Goal: Task Accomplishment & Management: Manage account settings

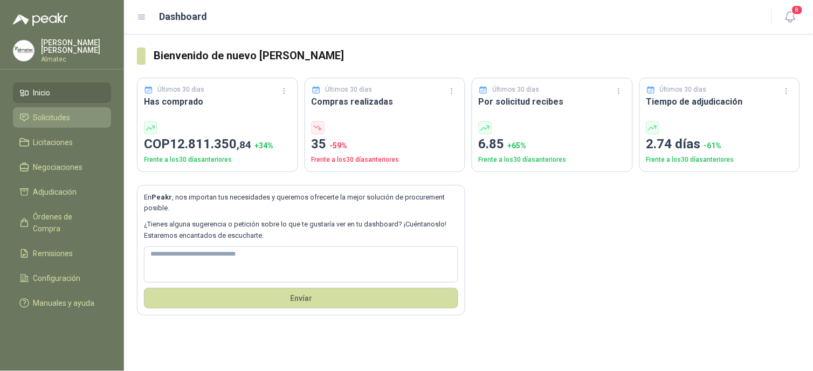
click at [53, 108] on link "Solicitudes" at bounding box center [62, 117] width 98 height 20
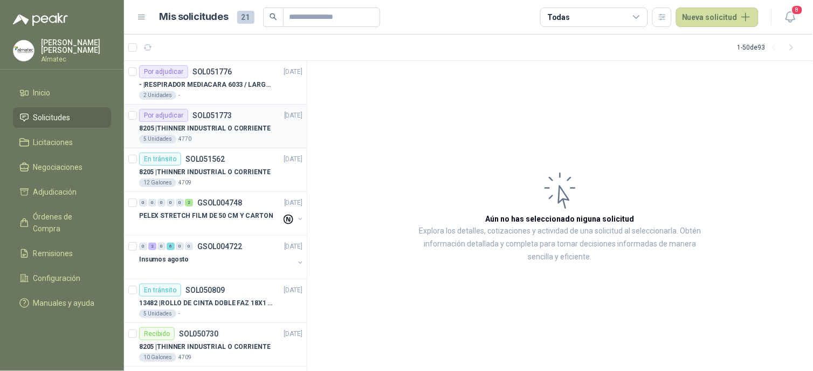
click at [208, 131] on p "8205 | THINNER INDUSTRIAL O CORRIENTE" at bounding box center [204, 128] width 131 height 10
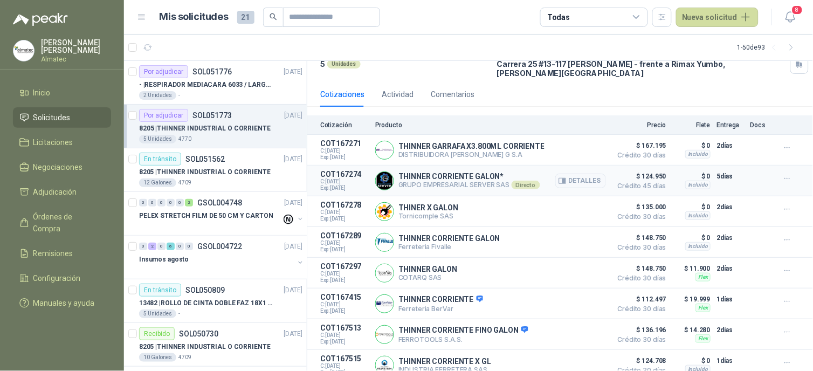
scroll to position [98, 0]
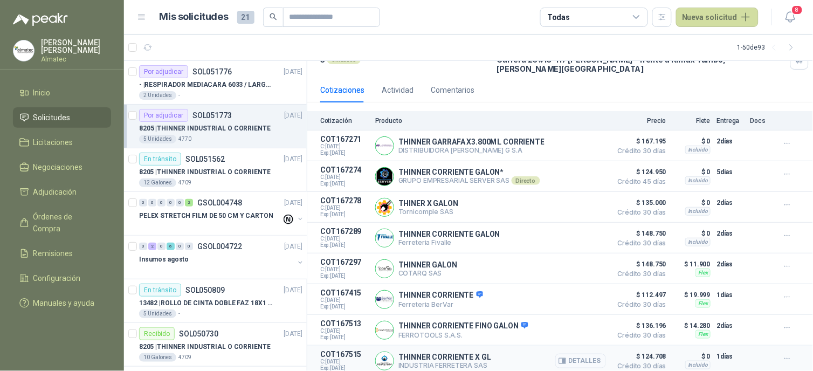
click at [577, 334] on button "Detalles" at bounding box center [580, 361] width 51 height 15
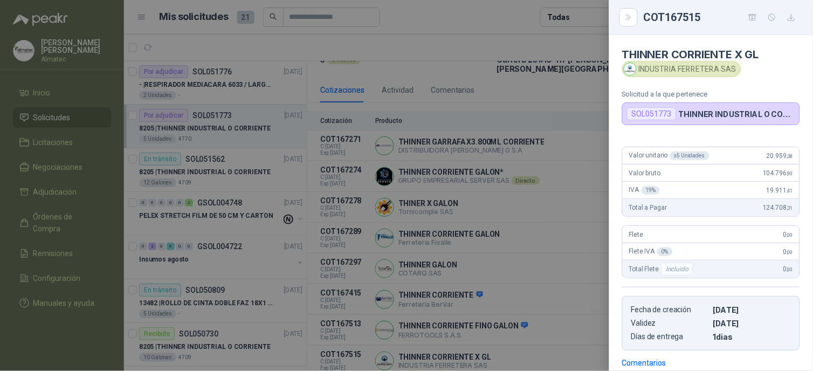
click at [577, 161] on div at bounding box center [406, 185] width 813 height 371
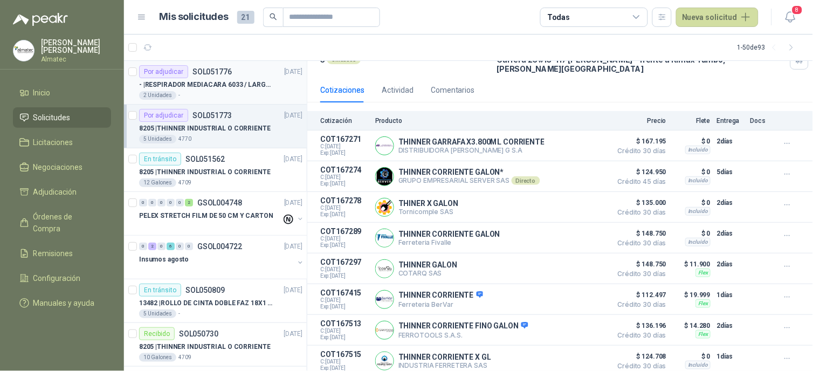
click at [227, 91] on div "2 Unidades -" at bounding box center [220, 95] width 163 height 9
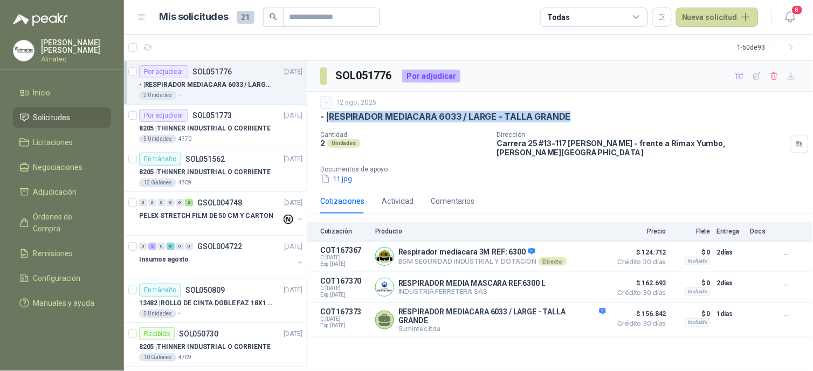
drag, startPoint x: 333, startPoint y: 117, endPoint x: 586, endPoint y: 122, distance: 253.9
click at [586, 122] on div "- | RESPIRADOR MEDIACARA 6033 / LARGE - TALLA GRANDE" at bounding box center [560, 116] width 480 height 11
copy p "RESPIRADOR MEDIACARA 6033 / LARGE - TALLA GRANDE"
click at [583, 249] on button "Detalles" at bounding box center [580, 256] width 51 height 15
click at [585, 254] on button "Detalles" at bounding box center [580, 256] width 51 height 15
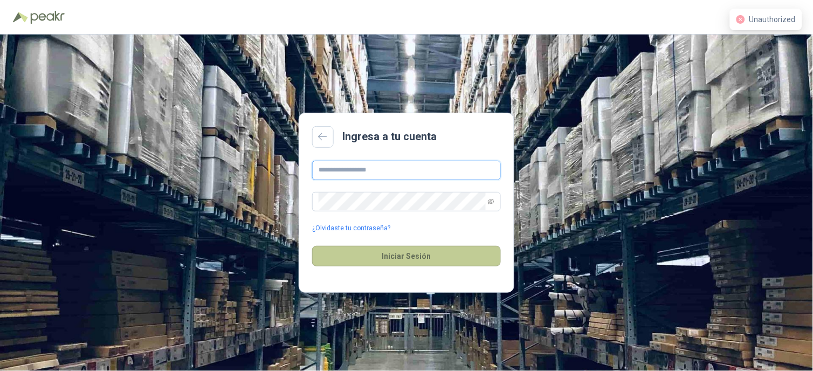
type input "**********"
click at [414, 262] on button "Iniciar Sesión" at bounding box center [406, 256] width 189 height 20
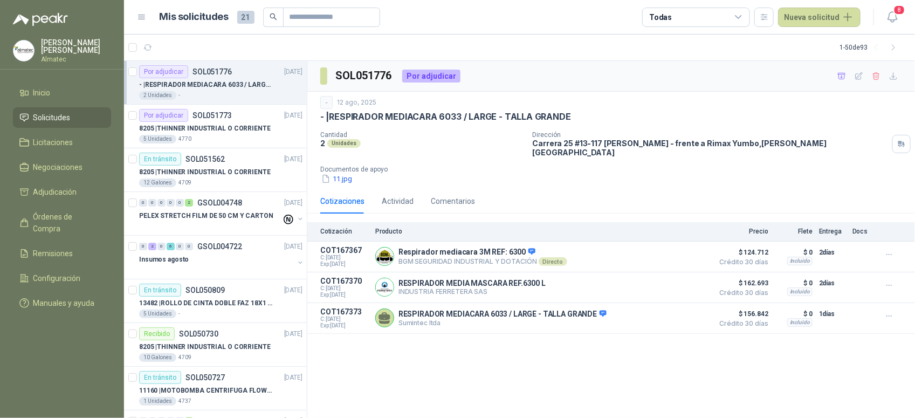
click at [634, 203] on div "Cotizaciones Actividad Comentarios" at bounding box center [610, 201] width 581 height 25
click at [682, 249] on button "Detalles" at bounding box center [682, 256] width 51 height 15
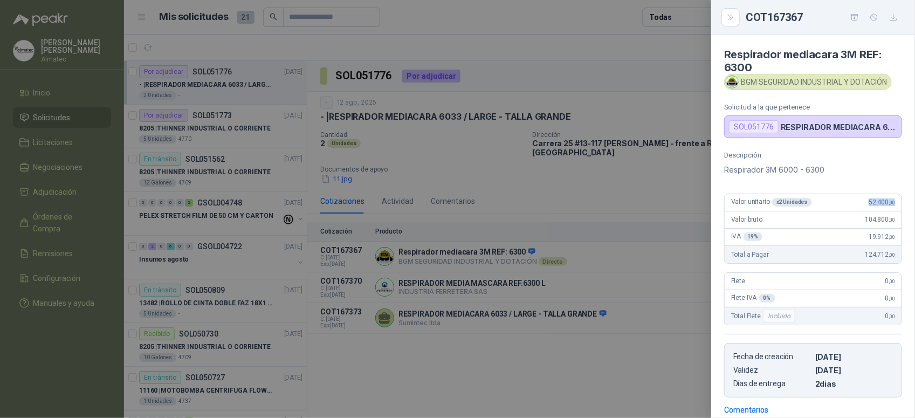
drag, startPoint x: 857, startPoint y: 203, endPoint x: 906, endPoint y: 203, distance: 49.0
click at [812, 203] on div "Descripción Respirador 3M 6000 - 6300 Valor unitario x 2 Unidades 52.400 ,00 Va…" at bounding box center [813, 274] width 204 height 246
copy span "52.400 ,00"
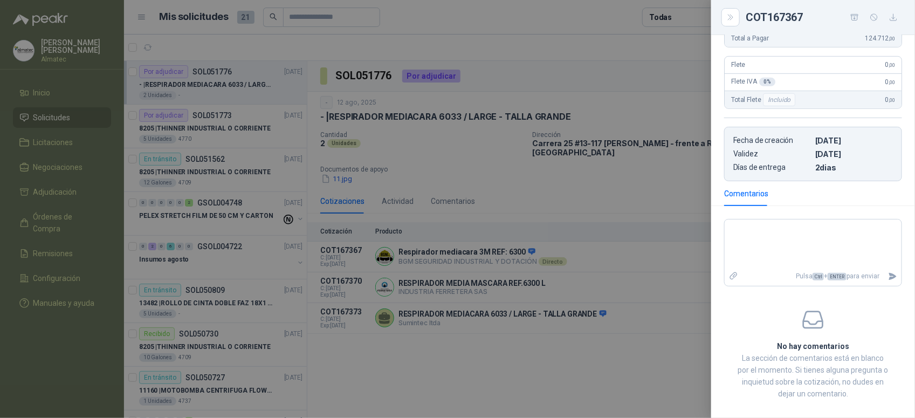
scroll to position [231, 0]
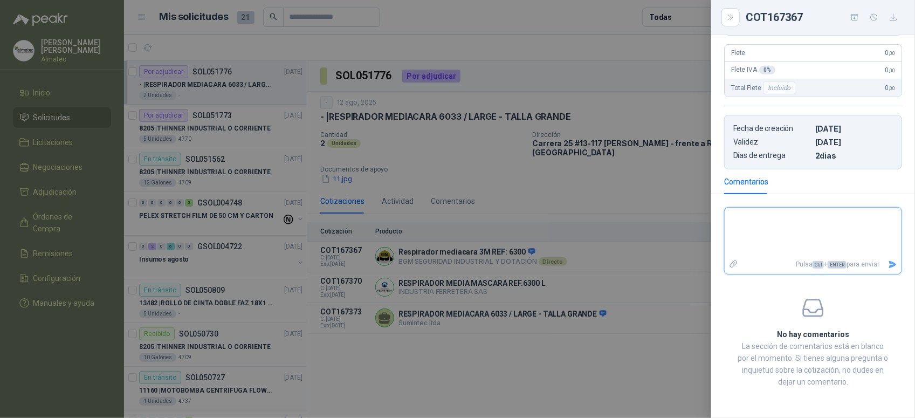
click at [779, 227] on textarea at bounding box center [812, 232] width 177 height 45
click at [462, 254] on div at bounding box center [457, 209] width 915 height 418
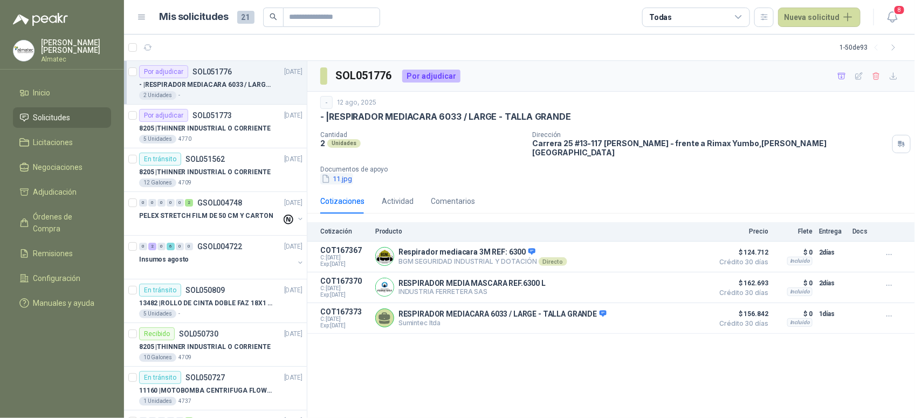
click at [343, 176] on button "11.jpg" at bounding box center [336, 178] width 33 height 11
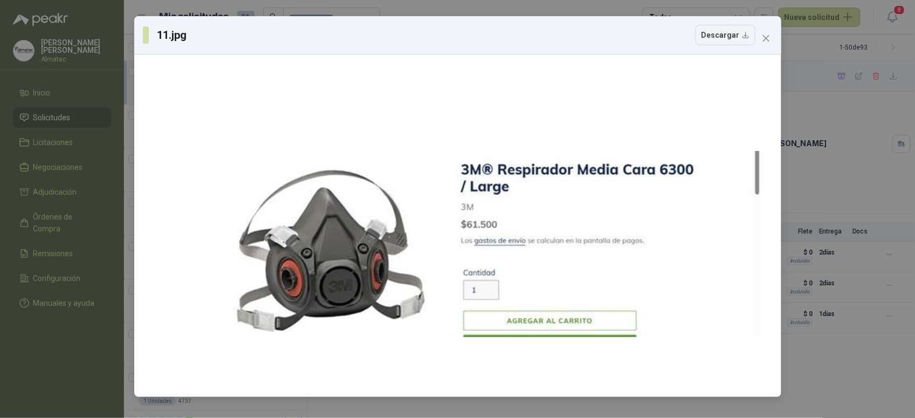
click at [805, 179] on div "11.jpg Descargar" at bounding box center [457, 209] width 915 height 418
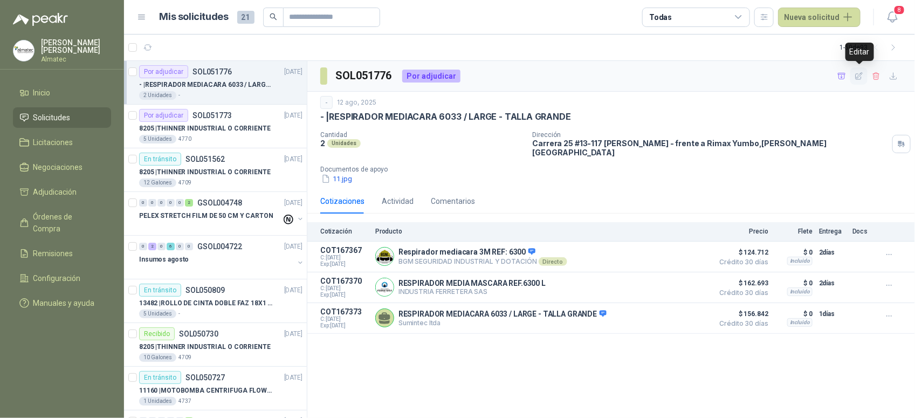
click at [812, 78] on icon "button" at bounding box center [858, 76] width 9 height 9
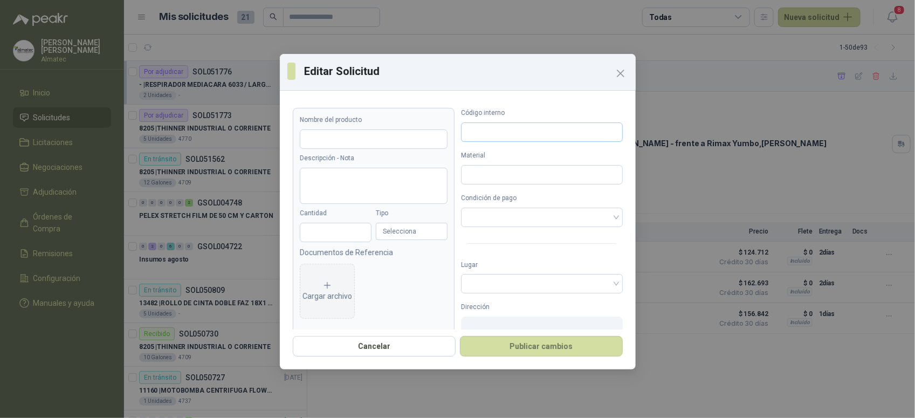
type input "**********"
type input "*"
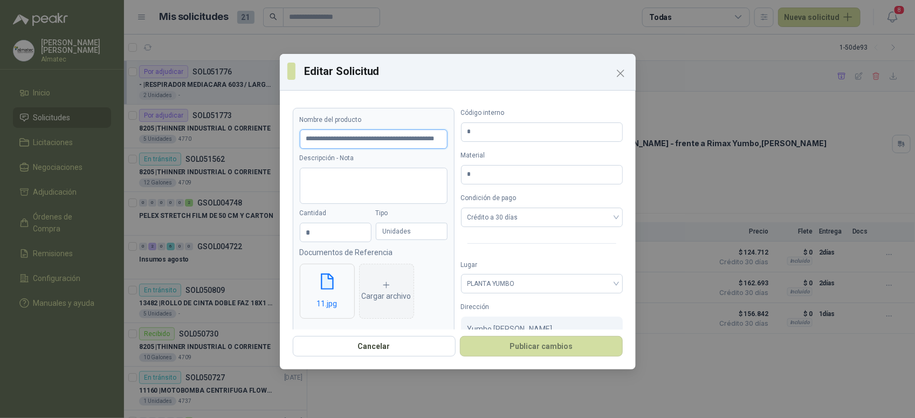
click at [399, 141] on input "**********" at bounding box center [374, 138] width 148 height 19
click at [621, 68] on icon "Close" at bounding box center [620, 73] width 13 height 13
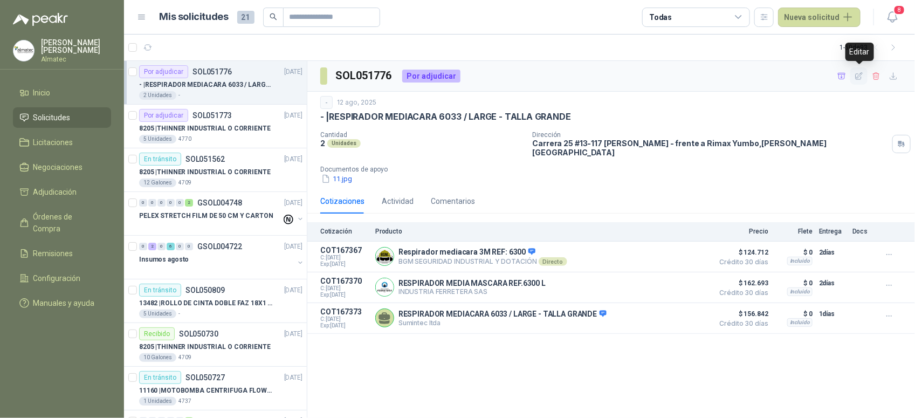
click at [812, 74] on icon "button" at bounding box center [858, 75] width 7 height 7
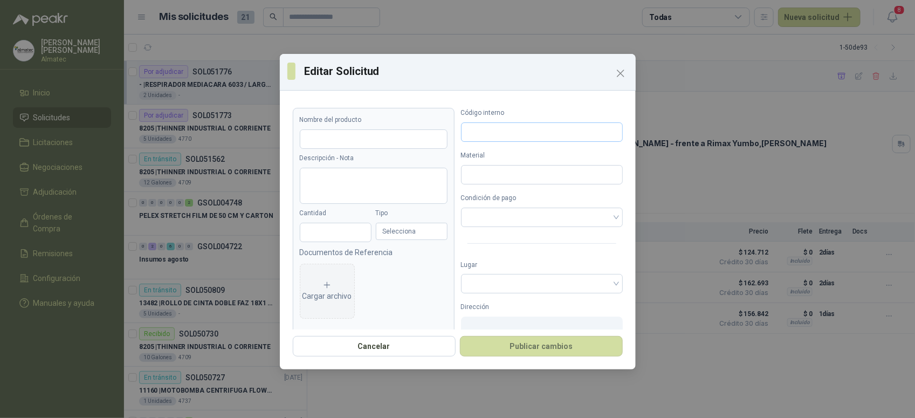
type input "**********"
type input "*"
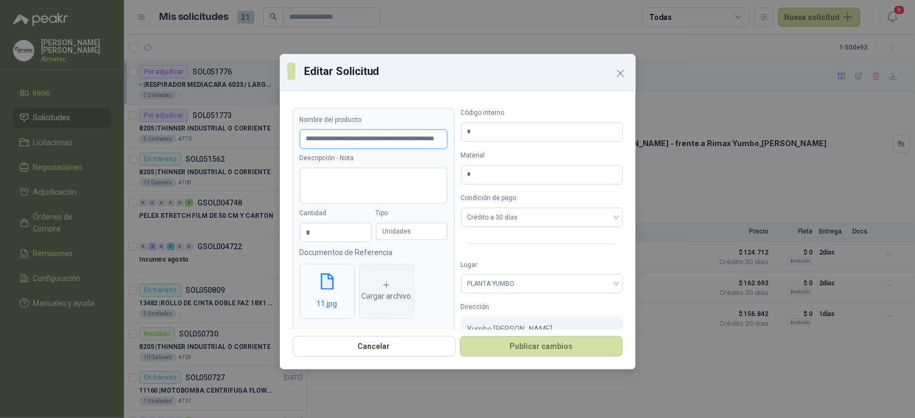
click at [398, 141] on input "**********" at bounding box center [374, 138] width 148 height 19
type input "**********"
click at [539, 348] on button "Publicar cambios" at bounding box center [541, 346] width 163 height 20
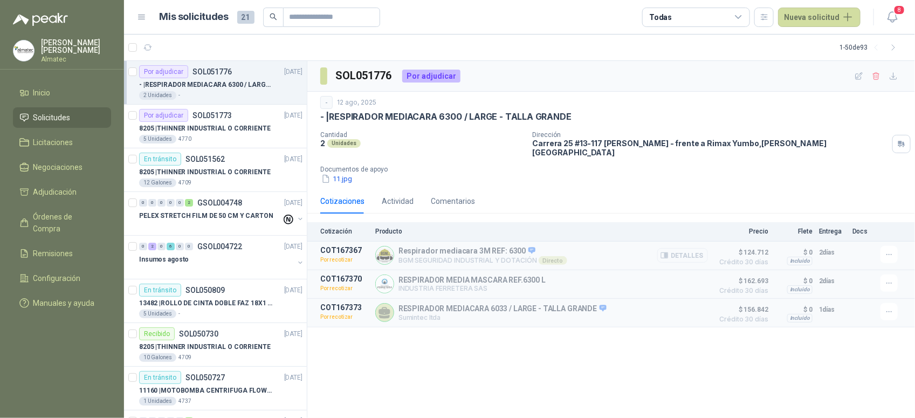
click at [699, 251] on button "Detalles" at bounding box center [682, 255] width 51 height 15
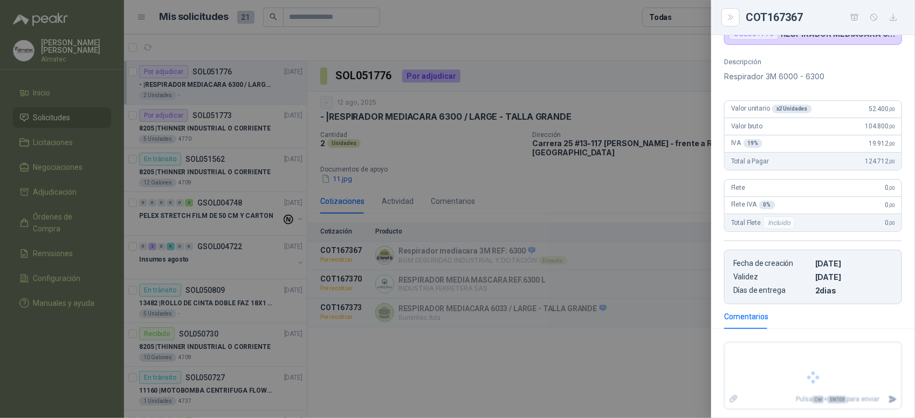
scroll to position [97, 0]
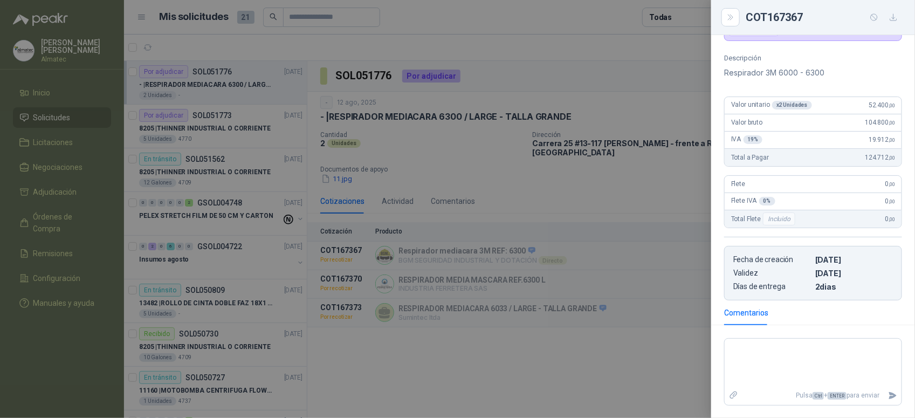
click at [664, 241] on div at bounding box center [457, 209] width 915 height 418
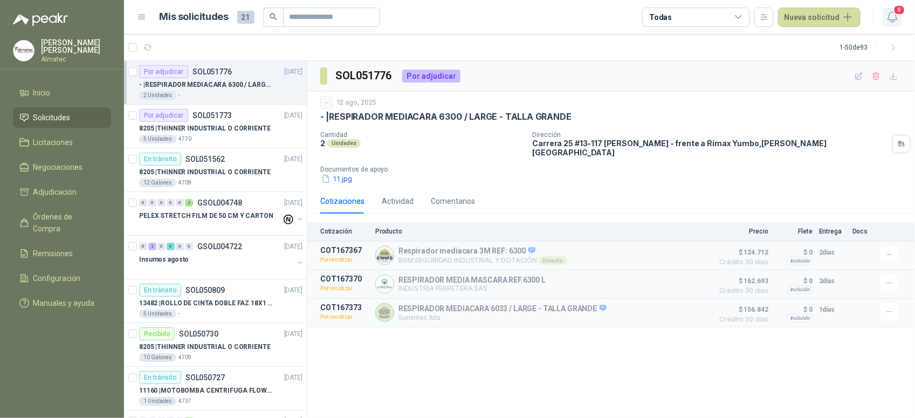
click at [812, 9] on span "8" at bounding box center [899, 10] width 12 height 10
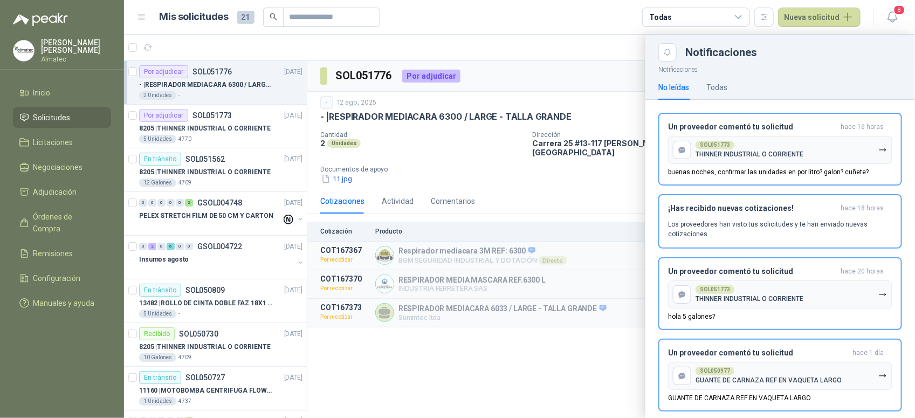
click at [219, 176] on div at bounding box center [519, 225] width 791 height 383
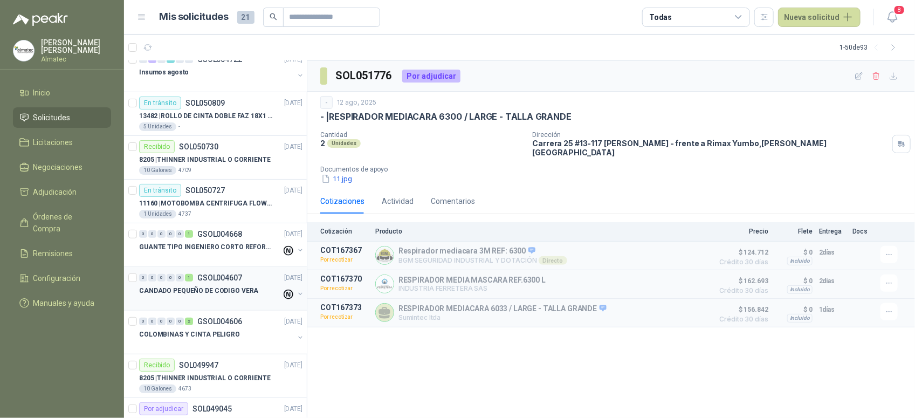
scroll to position [202, 0]
